Goal: Check status

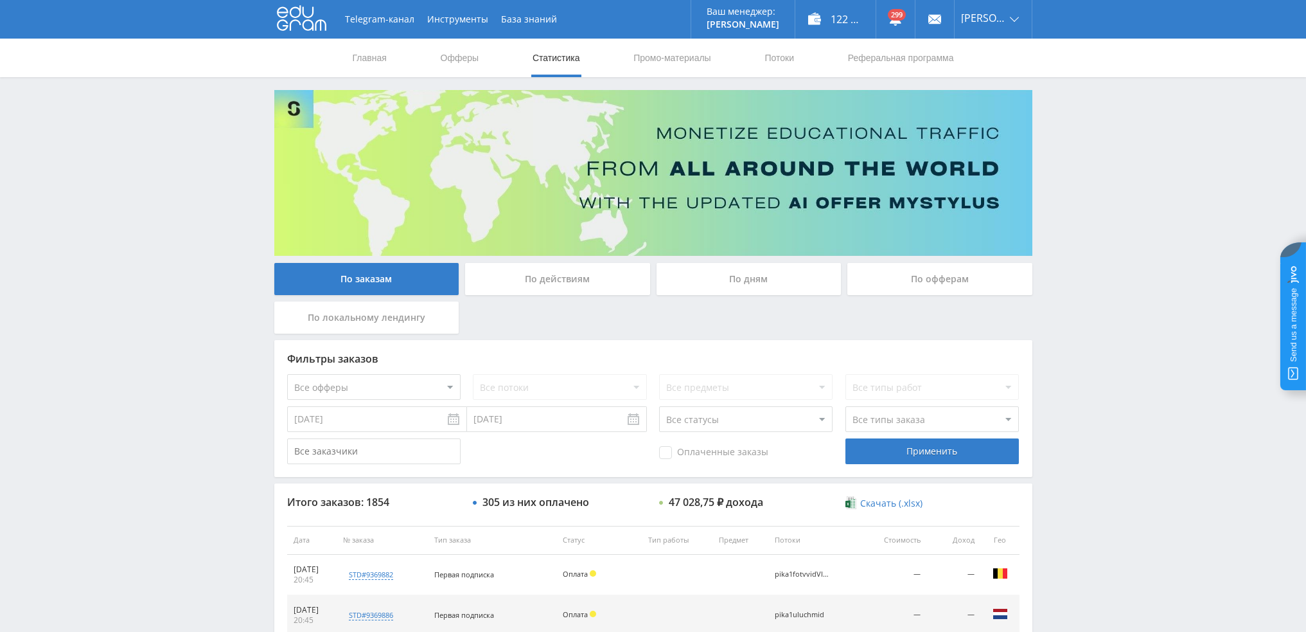
scroll to position [445, 0]
click at [734, 279] on div "По дням" at bounding box center [749, 279] width 185 height 32
click at [0, 0] on input "По дням" at bounding box center [0, 0] width 0 height 0
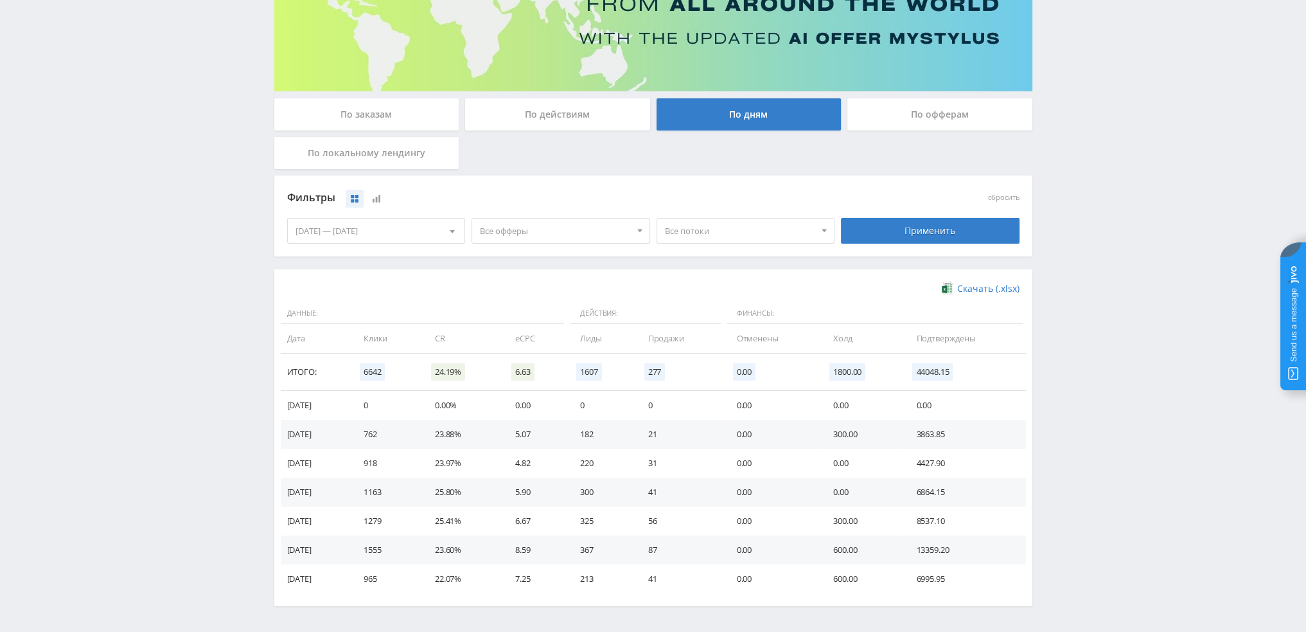
scroll to position [208, 0]
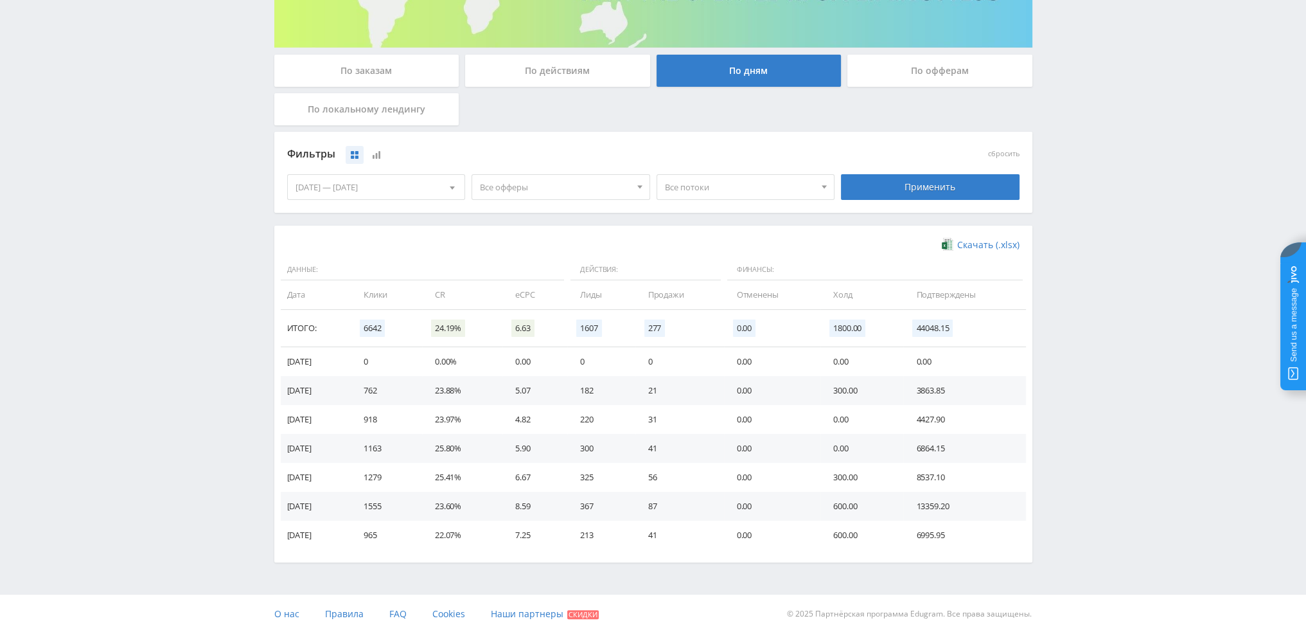
click at [511, 74] on div "По действиям" at bounding box center [557, 71] width 185 height 32
click at [0, 0] on input "По действиям" at bounding box center [0, 0] width 0 height 0
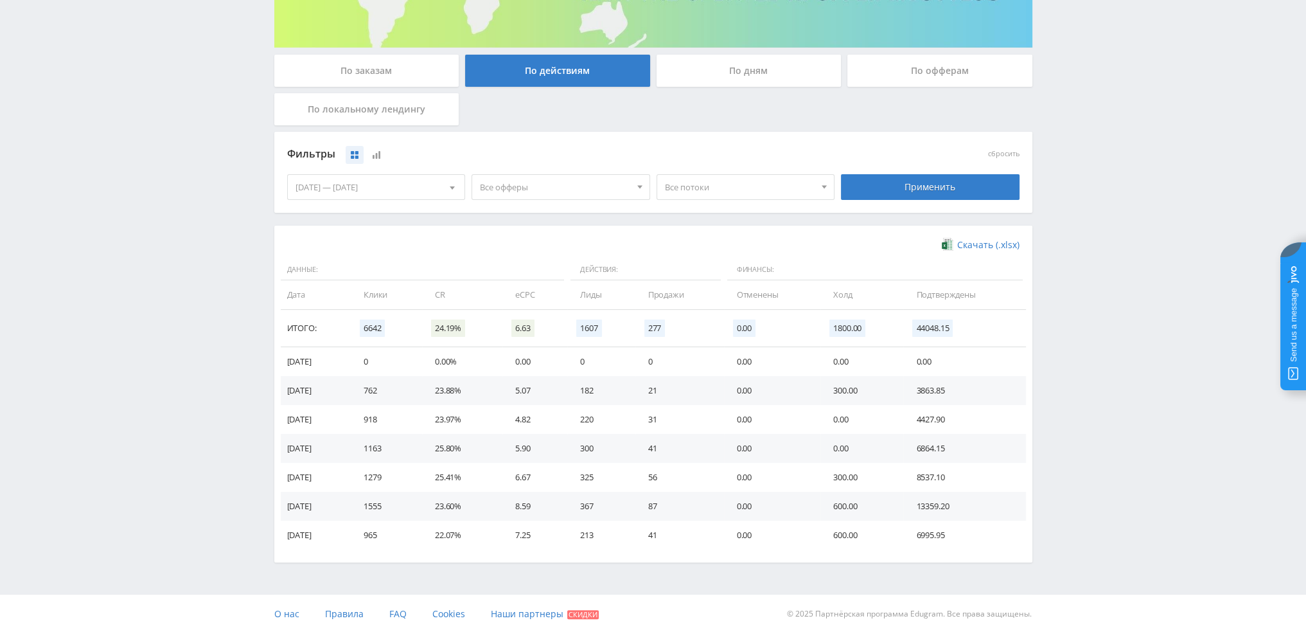
scroll to position [0, 0]
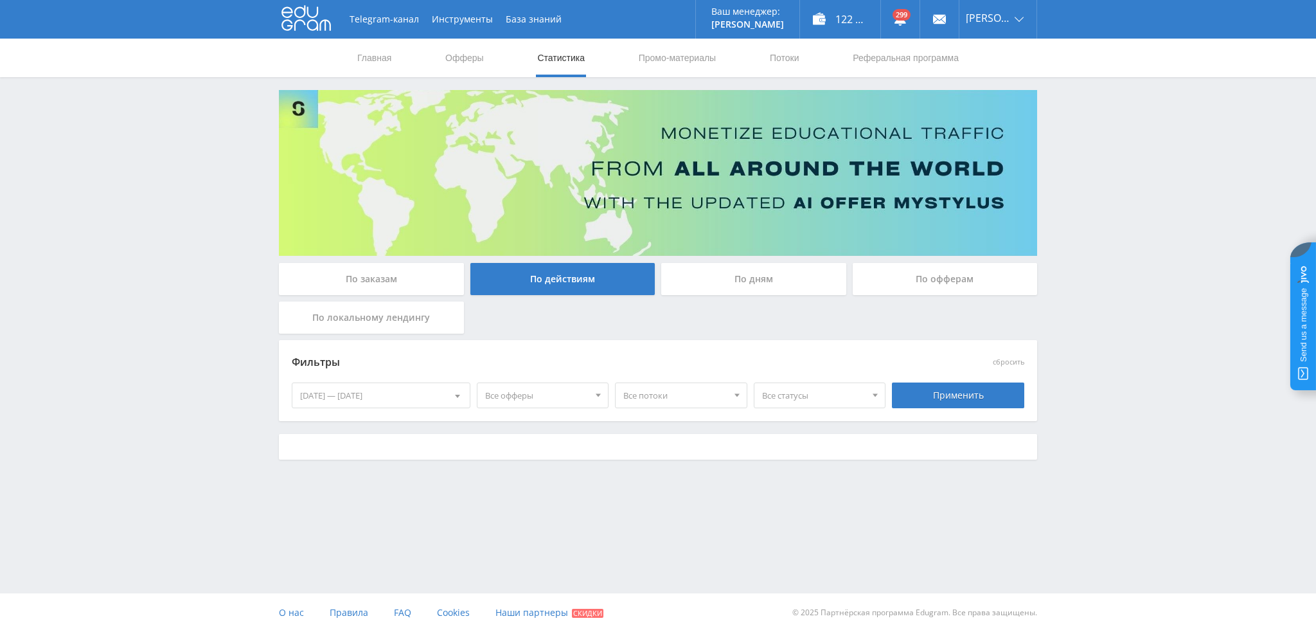
click at [391, 286] on div "По заказам" at bounding box center [371, 279] width 185 height 32
click at [0, 0] on input "По заказам" at bounding box center [0, 0] width 0 height 0
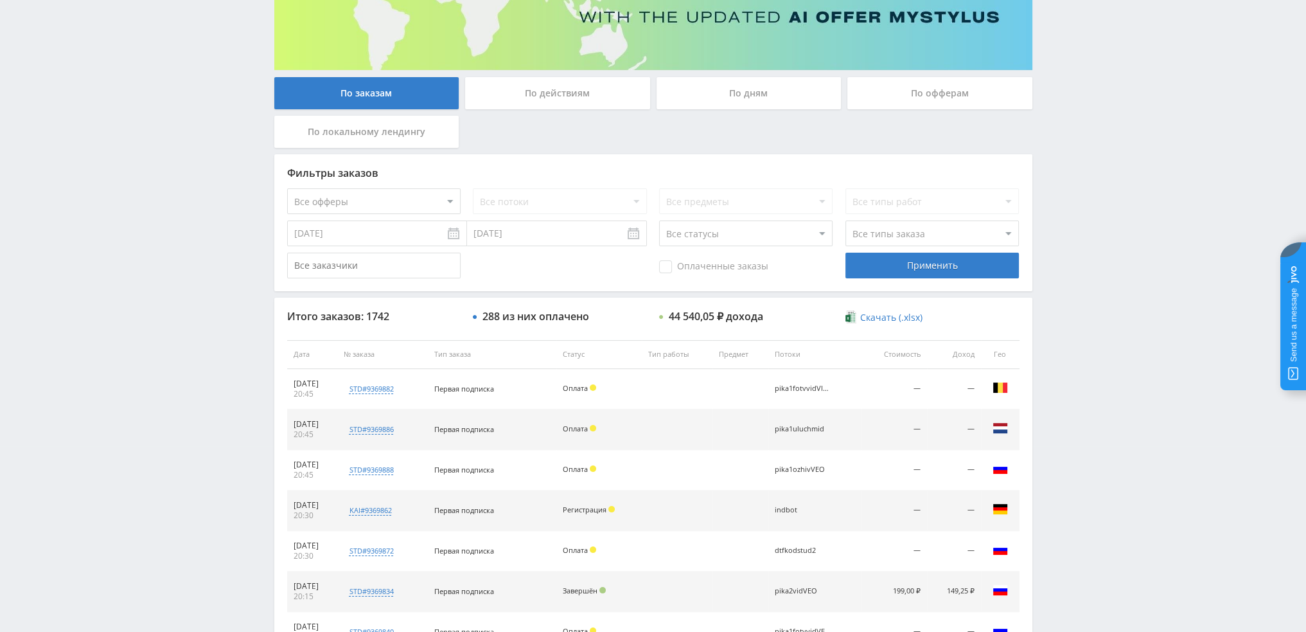
scroll to position [257, 0]
